Goal: Task Accomplishment & Management: Manage account settings

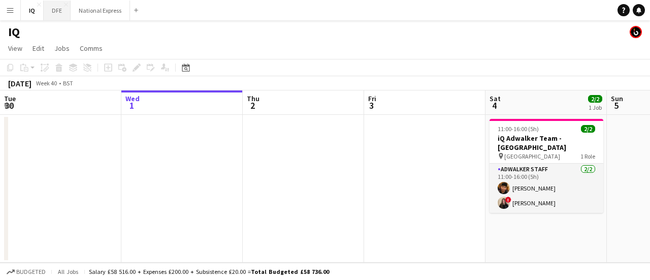
click at [53, 14] on button "DFE Close" at bounding box center [57, 11] width 27 height 20
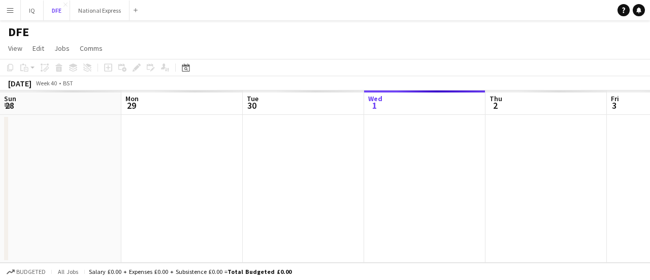
scroll to position [0, 243]
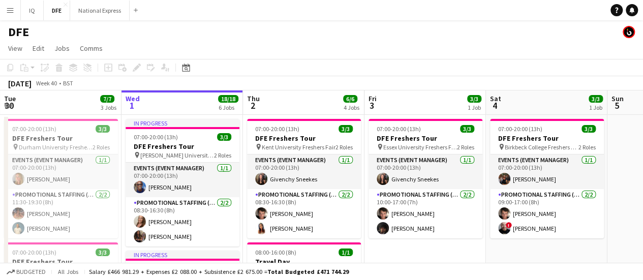
click at [15, 9] on button "Menu" at bounding box center [10, 10] width 20 height 20
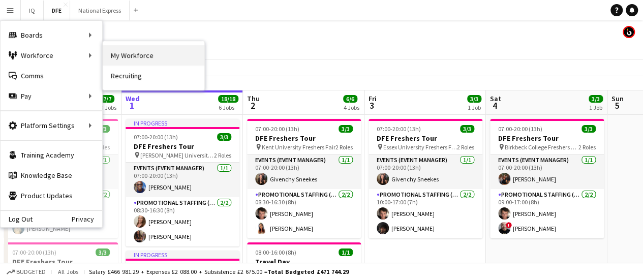
click at [118, 54] on link "My Workforce" at bounding box center [154, 55] width 102 height 20
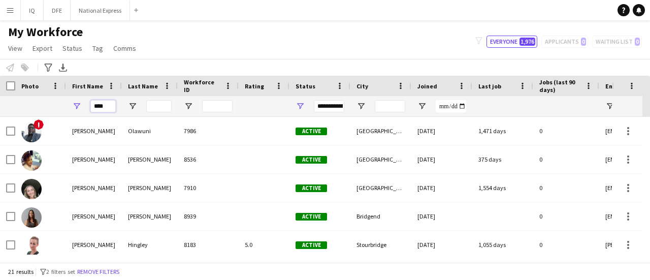
drag, startPoint x: 114, startPoint y: 105, endPoint x: 75, endPoint y: 105, distance: 39.1
click at [75, 105] on div "****" at bounding box center [94, 106] width 56 height 20
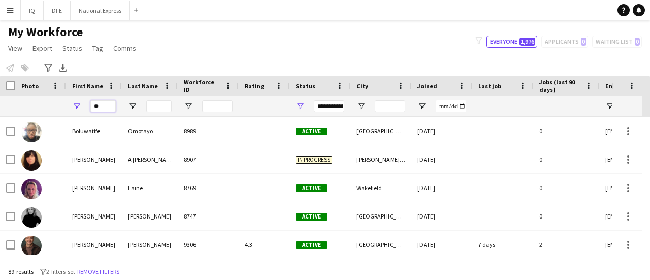
type input "*"
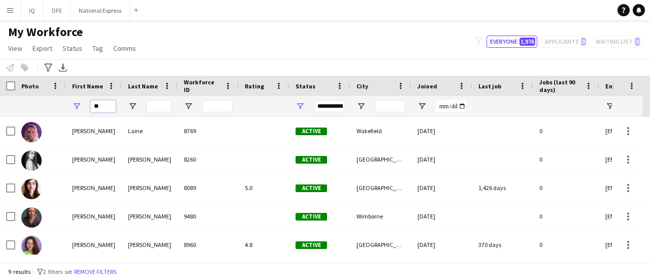
type input "*"
paste input "*********"
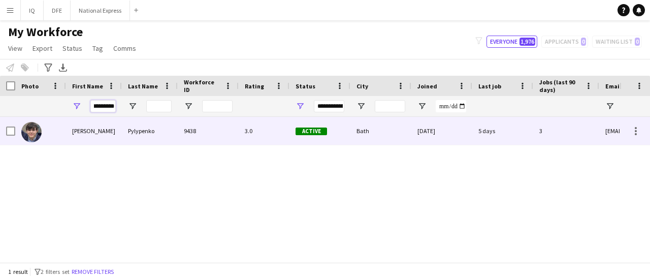
type input "*********"
click at [138, 134] on div "Pylypenko" at bounding box center [150, 131] width 56 height 28
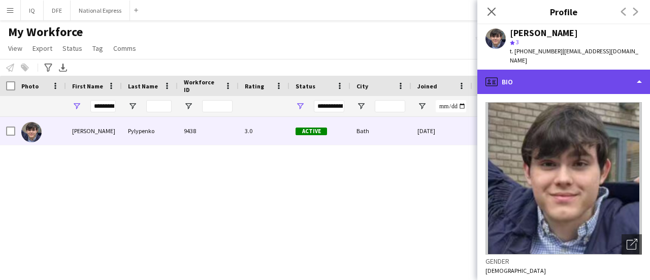
click at [561, 88] on div "profile Bio" at bounding box center [563, 82] width 173 height 24
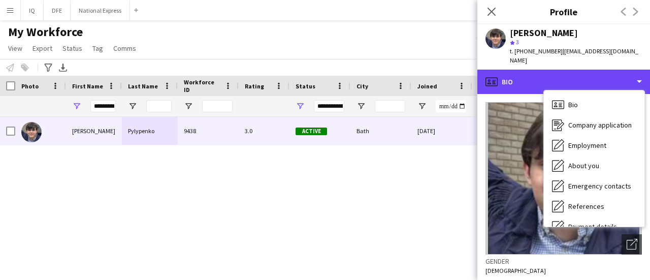
scroll to position [116, 0]
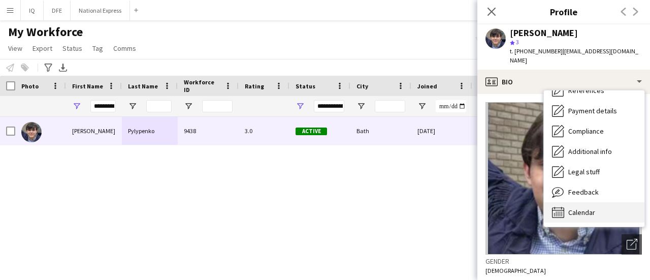
click at [584, 209] on span "Calendar" at bounding box center [581, 212] width 27 height 9
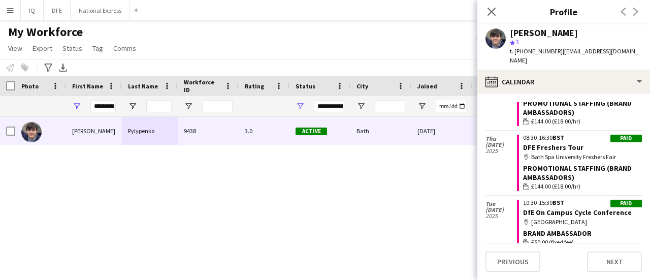
scroll to position [257, 0]
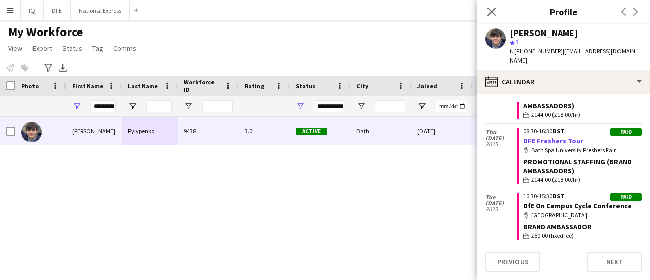
click at [547, 136] on link "DFE Freshers Tour" at bounding box center [553, 140] width 60 height 9
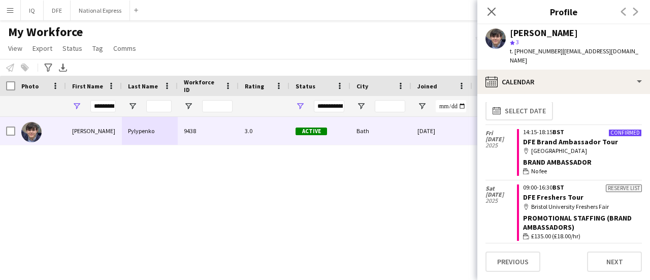
scroll to position [0, 0]
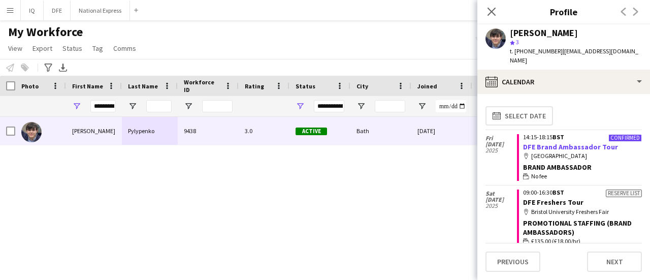
click at [558, 144] on link "DFE Brand Ambassador Tour" at bounding box center [570, 146] width 95 height 9
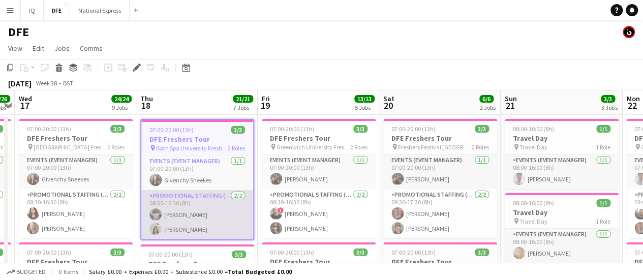
click at [187, 213] on app-card-role "Promotional Staffing (Brand Ambassadors) 2/2 08:30-16:30 (8h) Oleksandr Pylypen…" at bounding box center [197, 214] width 112 height 49
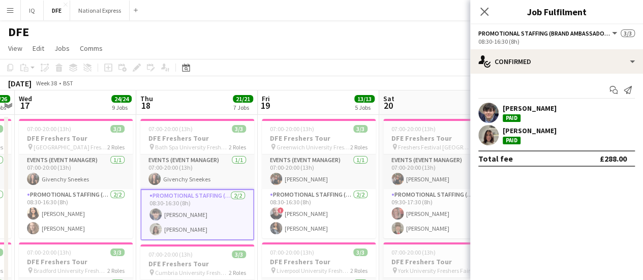
click at [546, 110] on div "[PERSON_NAME]" at bounding box center [529, 108] width 54 height 9
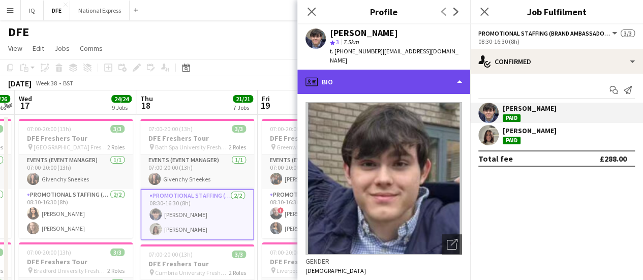
click at [427, 81] on div "profile Bio" at bounding box center [383, 82] width 173 height 24
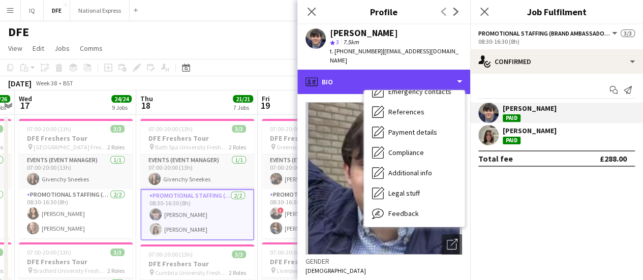
scroll to position [116, 0]
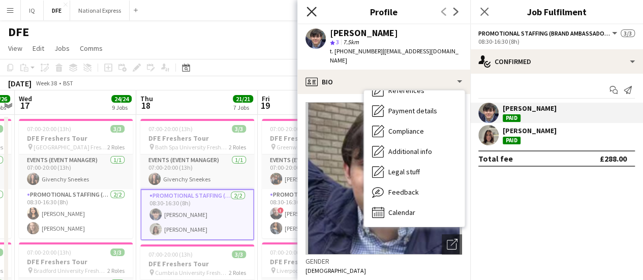
click at [313, 8] on icon "Close pop-in" at bounding box center [311, 12] width 10 height 10
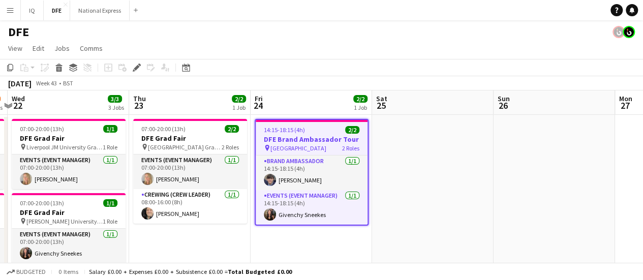
drag, startPoint x: 332, startPoint y: 174, endPoint x: 447, endPoint y: 182, distance: 115.1
click at [313, 133] on div "14:15-18:15 (4h) 2/2" at bounding box center [312, 130] width 112 height 8
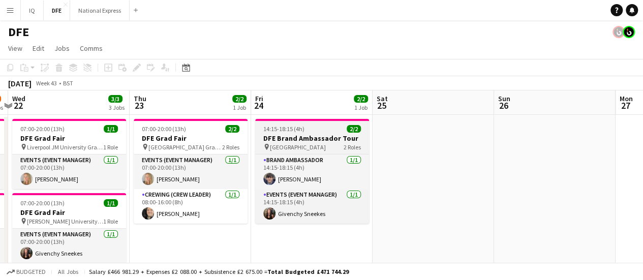
click at [313, 144] on div "pin Bath University 2 Roles" at bounding box center [312, 147] width 114 height 8
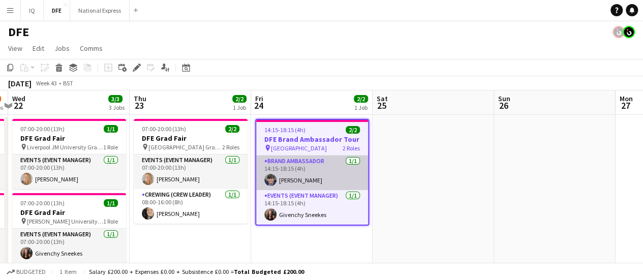
click at [306, 171] on app-card-role "Brand Ambassador 1/1 14:15-18:15 (4h) Oleksandr Pylypenko" at bounding box center [312, 172] width 112 height 35
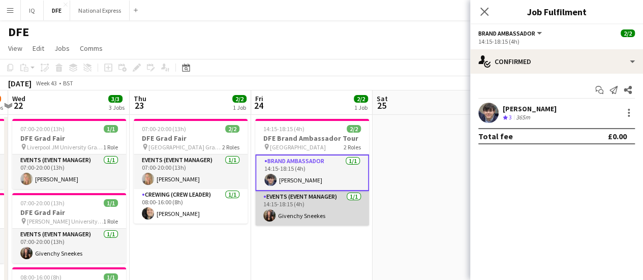
click at [320, 207] on app-card-role "Events (Event Manager) 1/1 14:15-18:15 (4h) Givenchy Sneekes" at bounding box center [312, 208] width 114 height 35
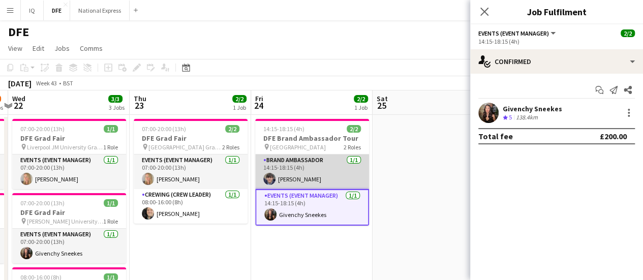
click at [323, 167] on app-card-role "Brand Ambassador 1/1 14:15-18:15 (4h) Oleksandr Pylypenko" at bounding box center [312, 171] width 114 height 35
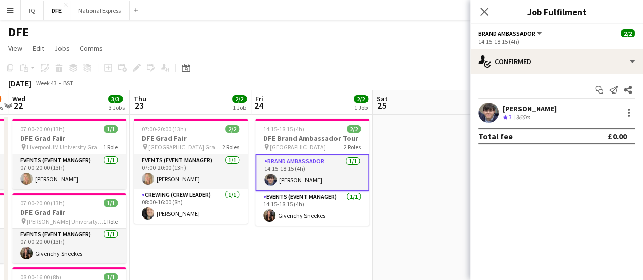
click at [319, 46] on app-page-menu "View Day view expanded Day view collapsed Month view Date picker Jump to today …" at bounding box center [321, 49] width 643 height 19
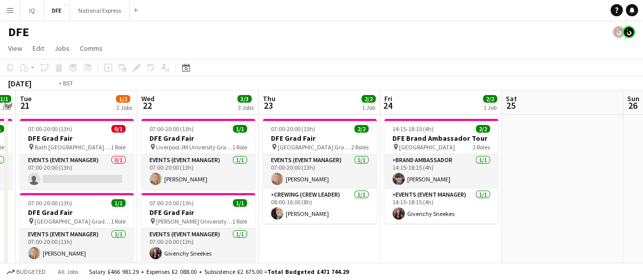
drag, startPoint x: 238, startPoint y: 132, endPoint x: 492, endPoint y: 146, distance: 254.4
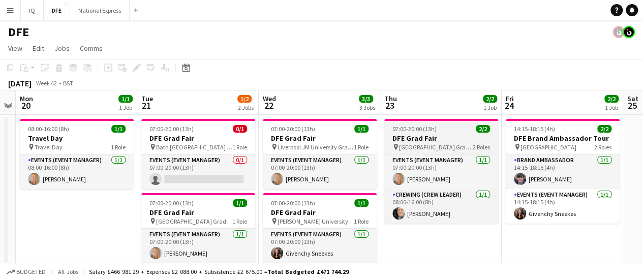
scroll to position [0, 224]
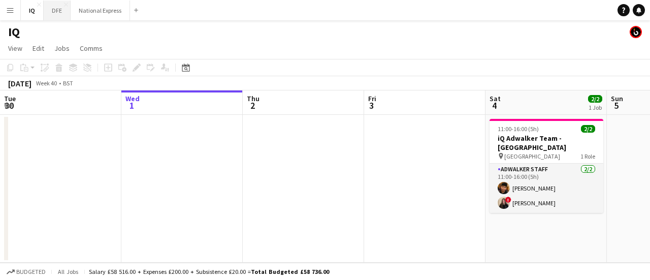
click at [50, 16] on button "DFE Close" at bounding box center [57, 11] width 27 height 20
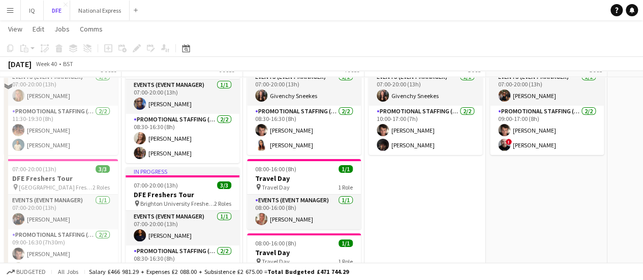
scroll to position [85, 0]
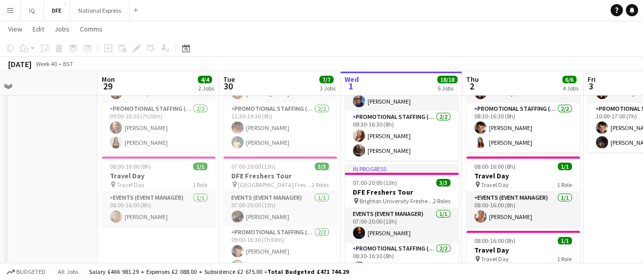
drag, startPoint x: 300, startPoint y: 188, endPoint x: 520, endPoint y: 199, distance: 219.7
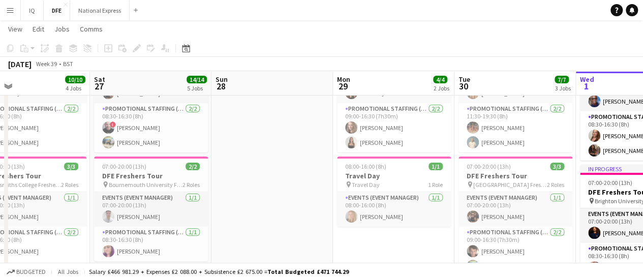
drag, startPoint x: 391, startPoint y: 187, endPoint x: 570, endPoint y: 183, distance: 179.9
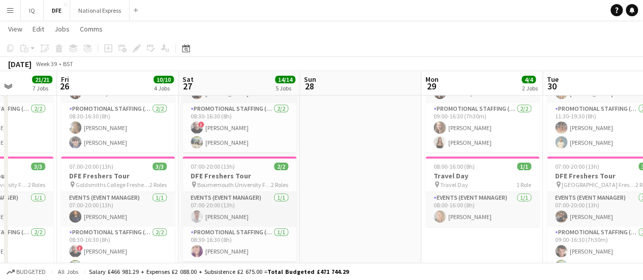
drag, startPoint x: 323, startPoint y: 173, endPoint x: 518, endPoint y: 178, distance: 195.6
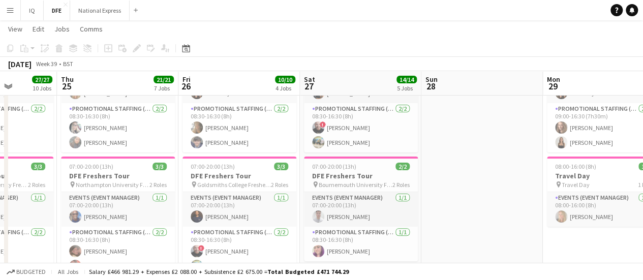
scroll to position [0, 304]
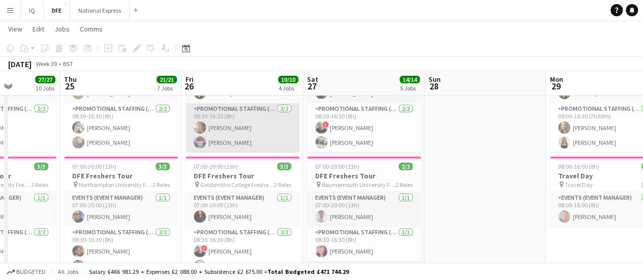
click at [270, 131] on app-card-role "Promotional Staffing (Brand Ambassadors) [DATE] 08:30-16:30 (8h) [PERSON_NAME] …" at bounding box center [242, 127] width 114 height 49
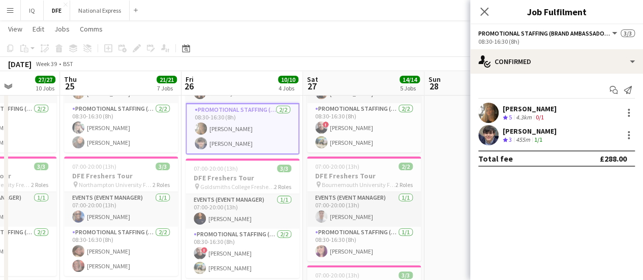
click at [556, 136] on div "Crew rating 3 455m 1/1" at bounding box center [529, 140] width 54 height 9
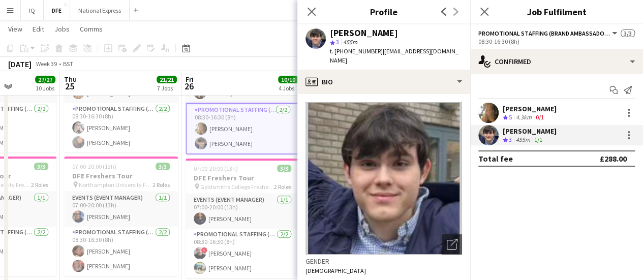
click at [222, 42] on app-toolbar "Copy Paste Paste Ctrl+V Paste with crew Ctrl+Shift+V Paste linked Job [GEOGRAPH…" at bounding box center [321, 48] width 643 height 17
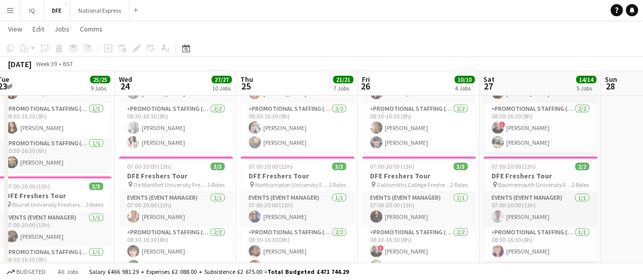
drag, startPoint x: 221, startPoint y: 149, endPoint x: 467, endPoint y: 155, distance: 245.9
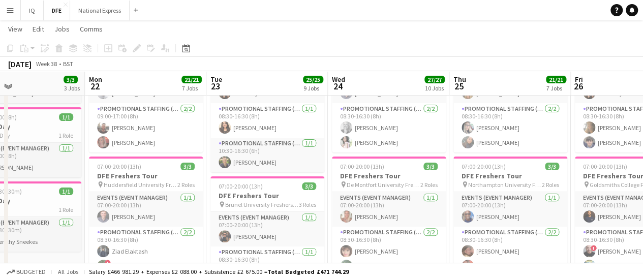
drag, startPoint x: 220, startPoint y: 156, endPoint x: 365, endPoint y: 155, distance: 144.3
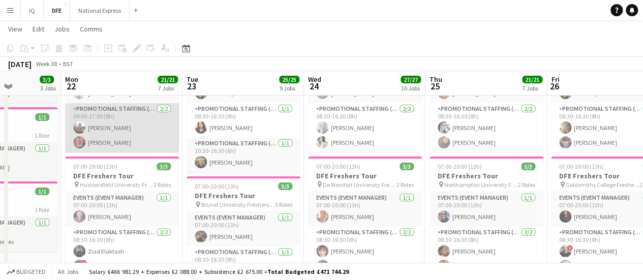
drag, startPoint x: 150, startPoint y: 150, endPoint x: 124, endPoint y: 147, distance: 26.0
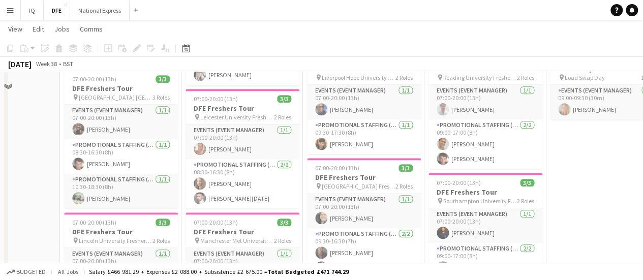
scroll to position [250, 0]
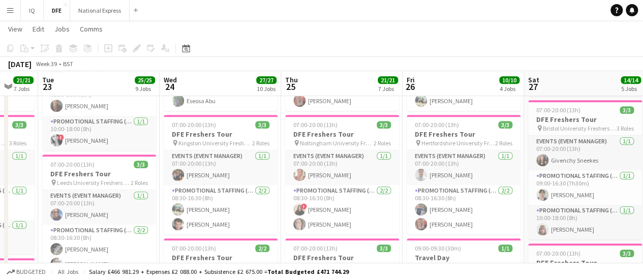
drag, startPoint x: 592, startPoint y: 139, endPoint x: 446, endPoint y: 155, distance: 146.7
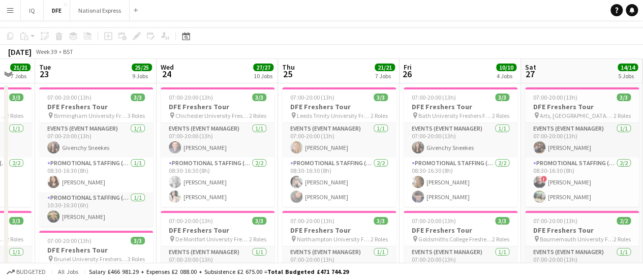
scroll to position [0, 0]
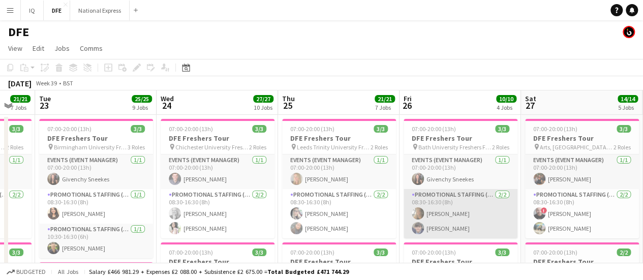
click at [451, 210] on app-card-role "Promotional Staffing (Brand Ambassadors) [DATE] 08:30-16:30 (8h) [PERSON_NAME] …" at bounding box center [460, 213] width 114 height 49
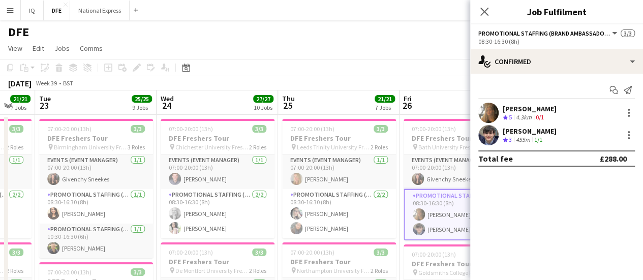
click at [579, 132] on div "[PERSON_NAME] Crew rating 3 455m 1/1" at bounding box center [556, 135] width 173 height 20
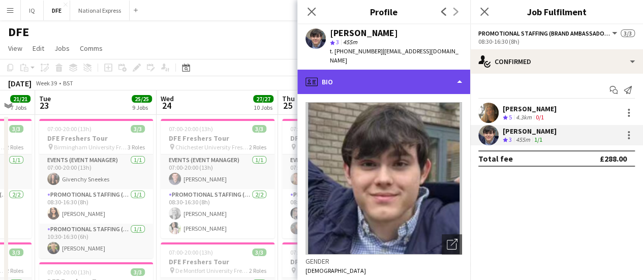
click at [438, 79] on div "profile Bio" at bounding box center [383, 82] width 173 height 24
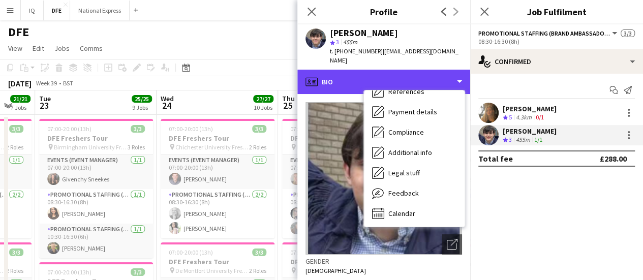
scroll to position [116, 0]
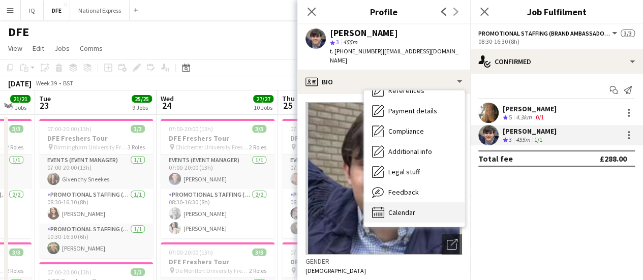
click at [396, 207] on div "Calendar Calendar" at bounding box center [414, 212] width 101 height 20
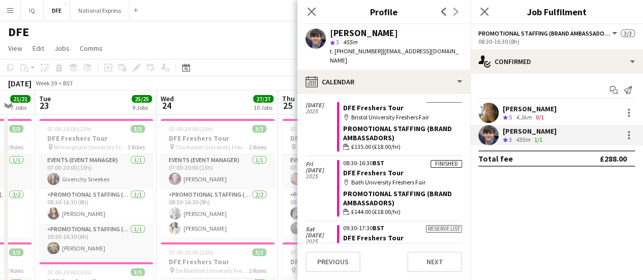
scroll to position [0, 0]
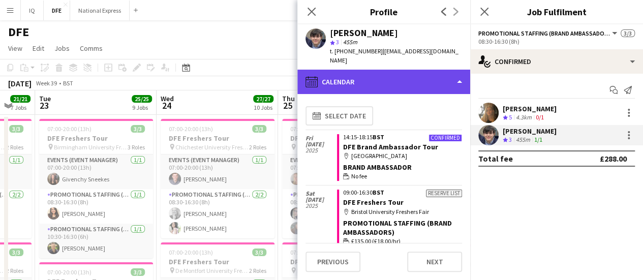
click at [391, 70] on div "calendar-full Calendar" at bounding box center [383, 82] width 173 height 24
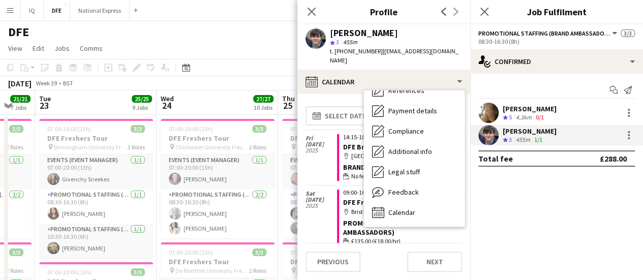
click at [229, 68] on app-toolbar "Copy Paste Paste Ctrl+V Paste with crew Ctrl+Shift+V Paste linked Job [GEOGRAPH…" at bounding box center [321, 67] width 643 height 17
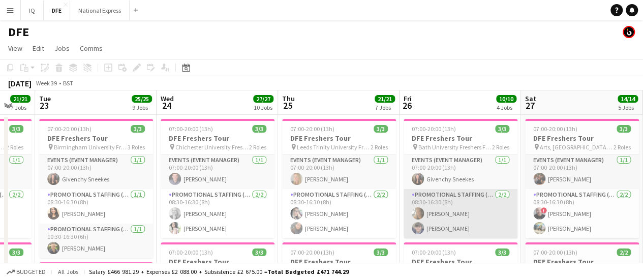
click at [461, 214] on app-card-role "Promotional Staffing (Brand Ambassadors) [DATE] 08:30-16:30 (8h) [PERSON_NAME] …" at bounding box center [460, 213] width 114 height 49
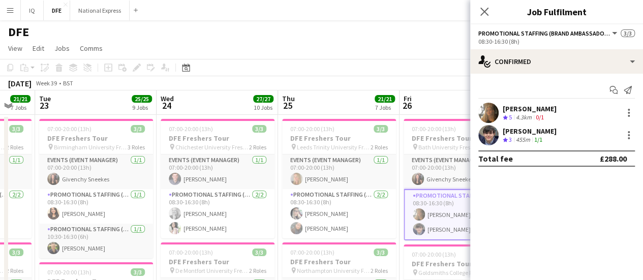
click at [569, 139] on div "[PERSON_NAME] Crew rating 3 455m 1/1" at bounding box center [556, 135] width 173 height 20
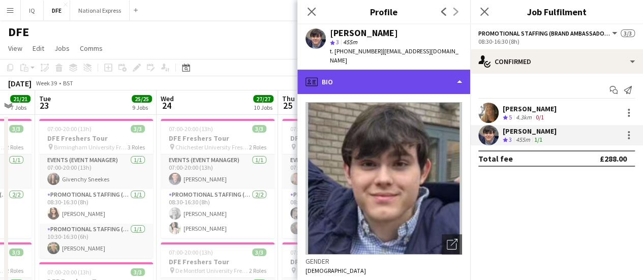
click at [429, 78] on div "profile Bio" at bounding box center [383, 82] width 173 height 24
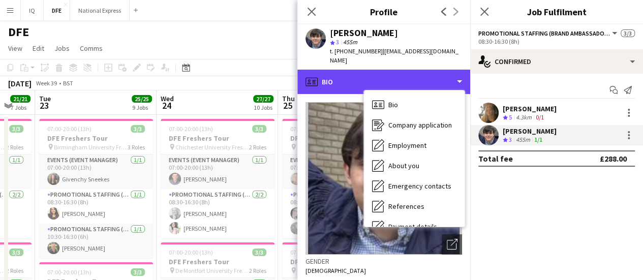
scroll to position [116, 0]
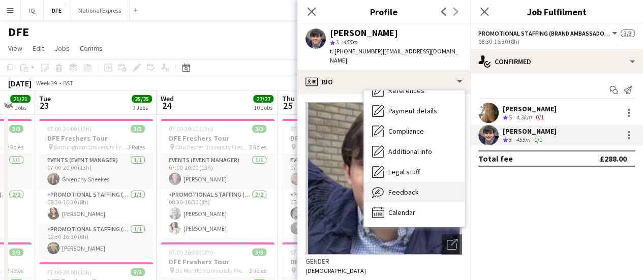
click at [403, 192] on span "Feedback" at bounding box center [403, 191] width 30 height 9
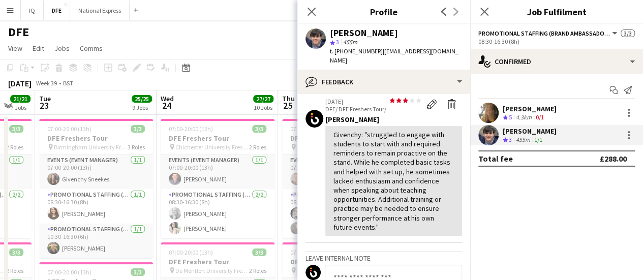
scroll to position [44, 0]
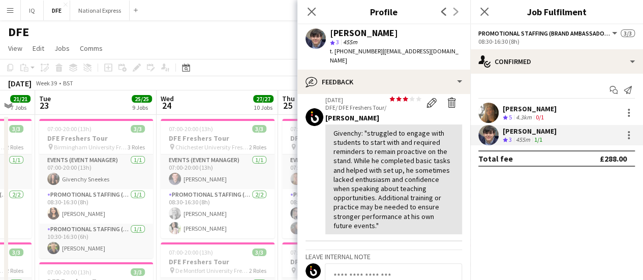
click at [304, 12] on div "Close pop-in" at bounding box center [311, 11] width 28 height 23
click at [311, 8] on icon "Close pop-in" at bounding box center [311, 12] width 10 height 10
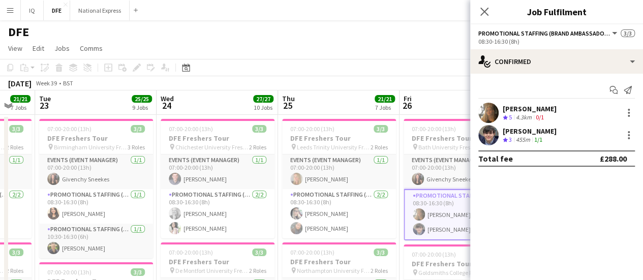
click at [342, 63] on app-toolbar "Copy Paste Paste Ctrl+V Paste with crew Ctrl+Shift+V Paste linked Job [GEOGRAPH…" at bounding box center [321, 67] width 643 height 17
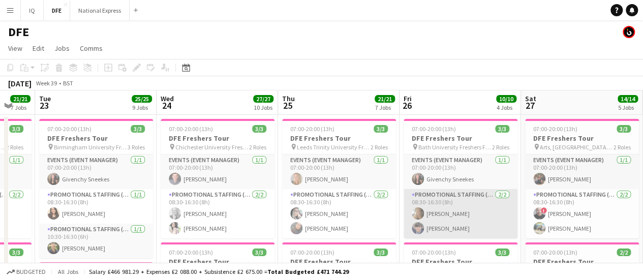
click at [467, 222] on app-card-role "Promotional Staffing (Brand Ambassadors) [DATE] 08:30-16:30 (8h) [PERSON_NAME] …" at bounding box center [460, 213] width 114 height 49
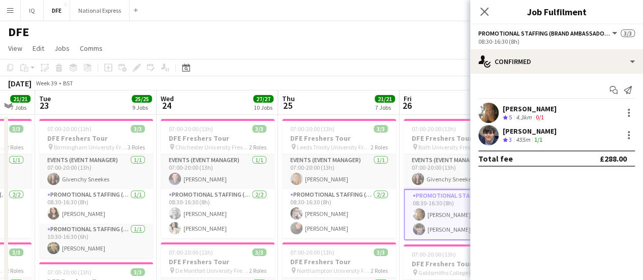
click at [536, 132] on div "[PERSON_NAME]" at bounding box center [529, 130] width 54 height 9
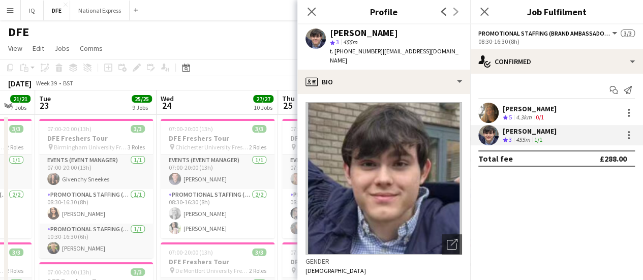
click at [436, 69] on div "[PERSON_NAME] star 3 455m t. [PHONE_NUMBER] | [EMAIL_ADDRESS][DOMAIN_NAME]" at bounding box center [383, 46] width 173 height 45
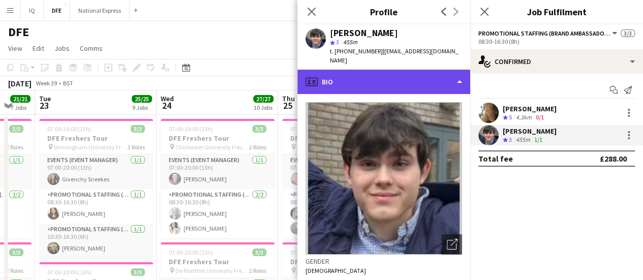
click at [436, 78] on div "profile Bio" at bounding box center [383, 82] width 173 height 24
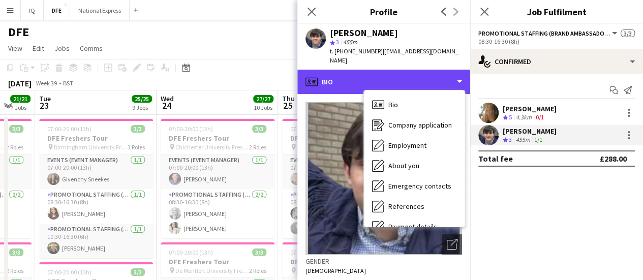
scroll to position [116, 0]
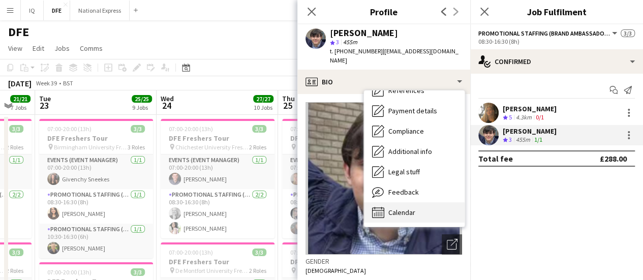
click at [398, 212] on span "Calendar" at bounding box center [401, 212] width 27 height 9
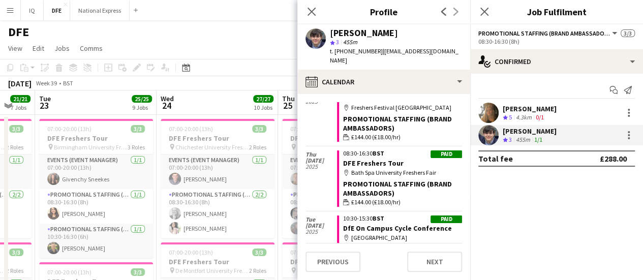
scroll to position [236, 0]
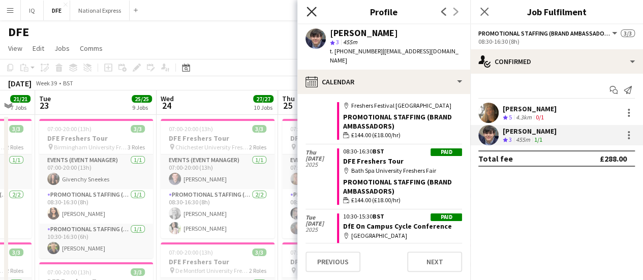
click at [313, 14] on icon at bounding box center [311, 12] width 10 height 10
